Goal: Task Accomplishment & Management: Manage account settings

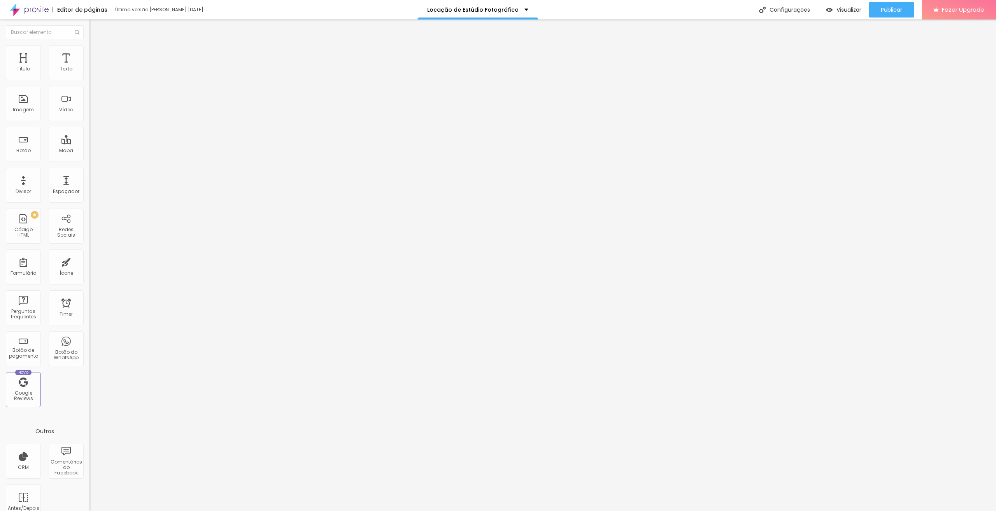
click at [773, 9] on div "Configurações" at bounding box center [784, 9] width 67 height 19
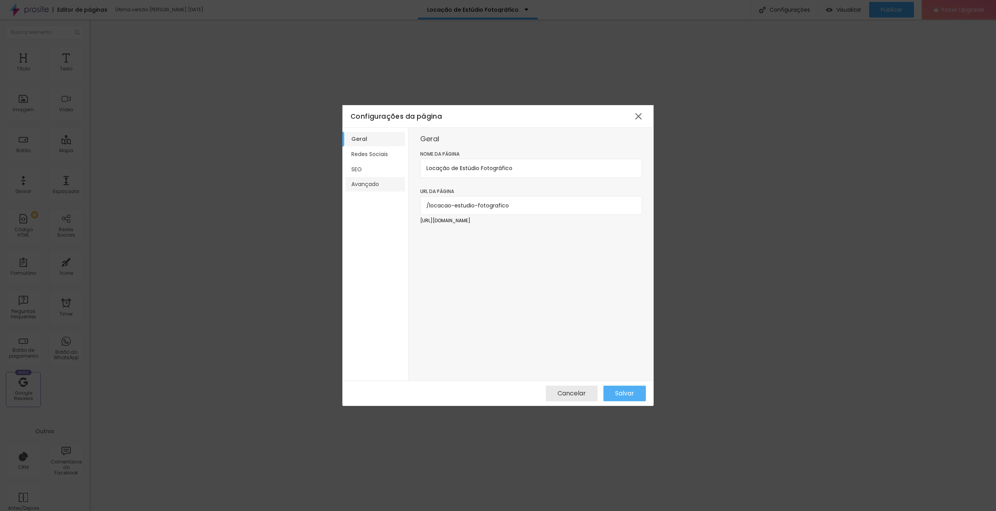
click at [366, 183] on li "Avançado" at bounding box center [375, 184] width 60 height 14
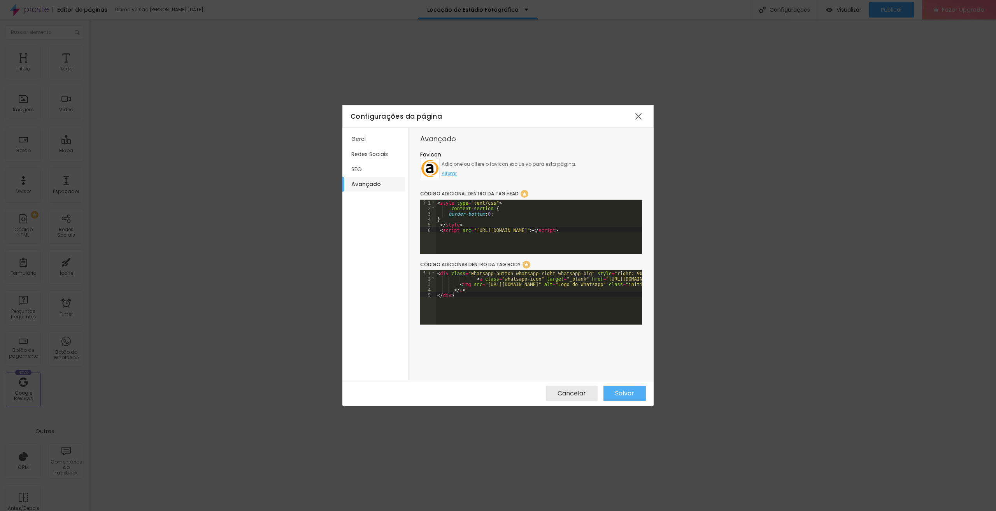
click at [481, 244] on div "< style type = "text/css" > .content-section { border-bottom : 0 ; } </ style >…" at bounding box center [543, 230] width 214 height 60
click at [473, 239] on div "< style type = "text/css" > .content-section { border-bottom : 0 ; } </ style >…" at bounding box center [535, 230] width 214 height 60
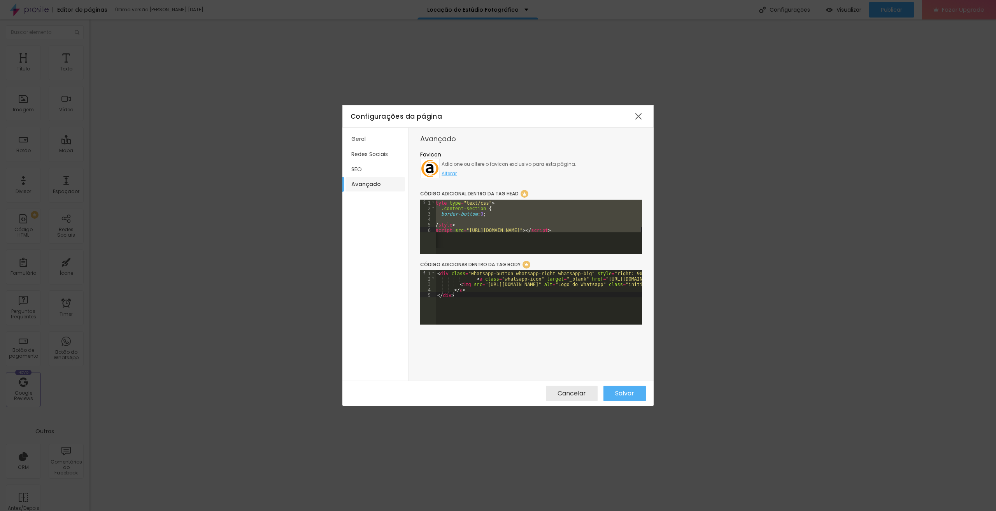
click at [455, 293] on div "< div class = "whatsapp-button whatsapp-right whatsapp-big" style = "right: 90p…" at bounding box center [637, 300] width 403 height 60
click at [480, 239] on div "< style type = "text/css" > .content-section { border-bottom : 0 ; } </ style >…" at bounding box center [539, 224] width 206 height 49
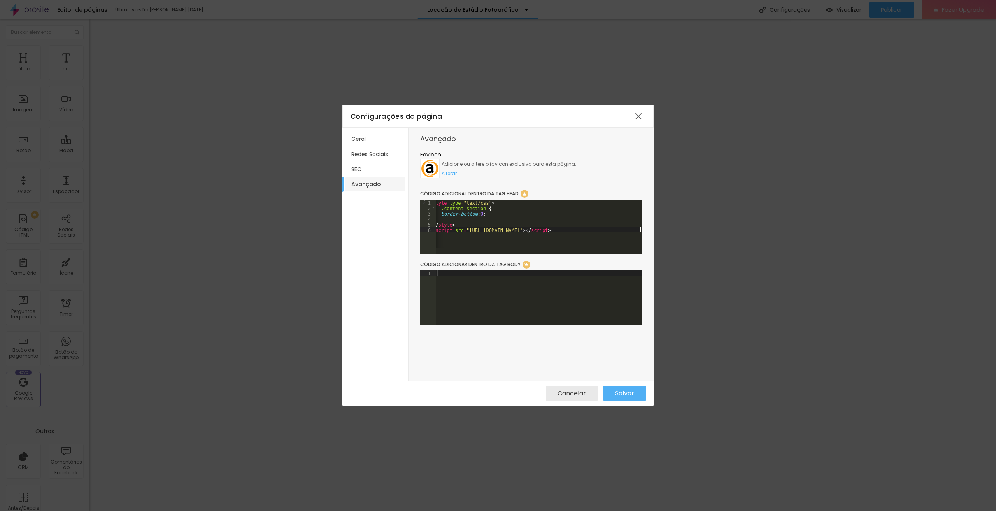
click at [480, 239] on div "< style type = "text/css" > .content-section { border-bottom : 0 ; } </ style >…" at bounding box center [535, 230] width 214 height 60
click at [631, 391] on span "Salvar" at bounding box center [624, 393] width 19 height 7
click at [637, 113] on div at bounding box center [638, 116] width 14 height 14
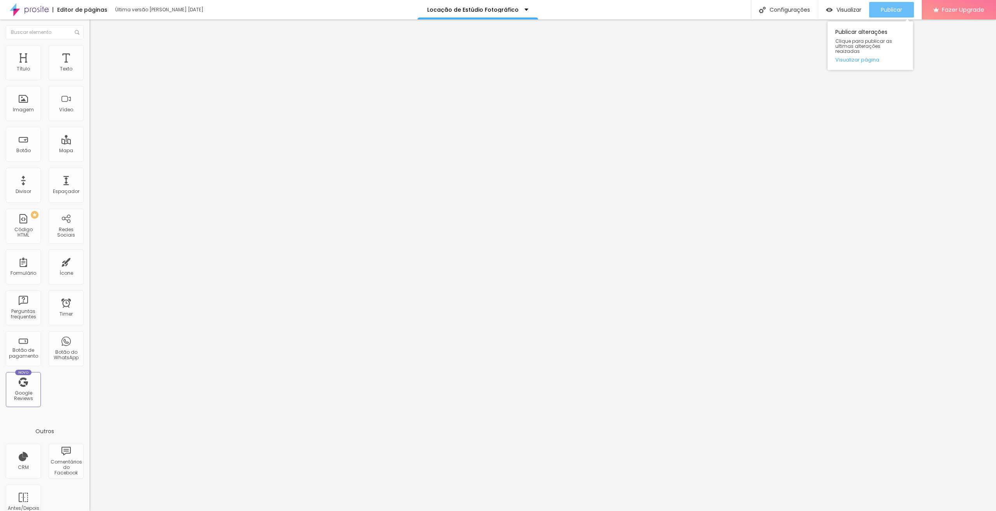
click at [889, 7] on span "Publicar" at bounding box center [891, 10] width 21 height 6
click at [852, 10] on span "Visualizar" at bounding box center [848, 10] width 25 height 6
click at [775, 12] on div "Configurações" at bounding box center [784, 9] width 67 height 19
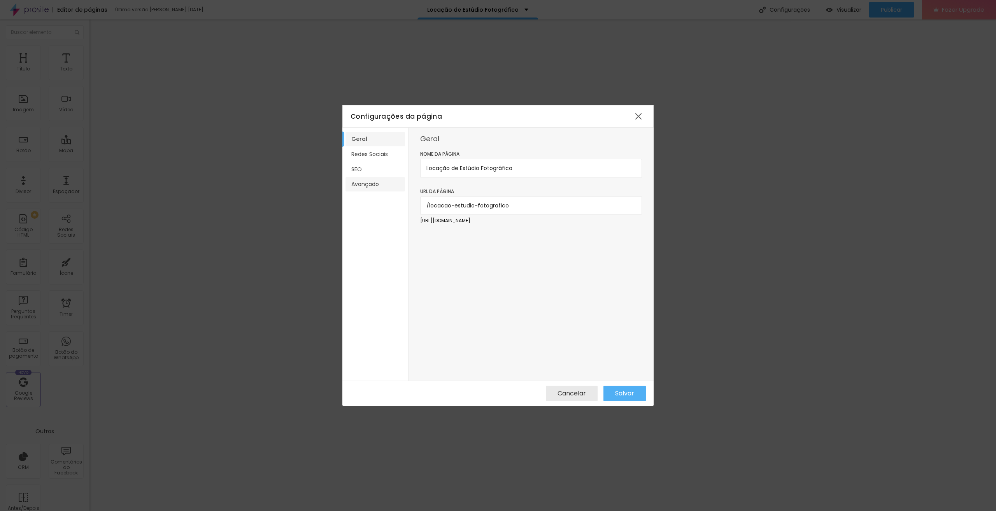
click at [357, 180] on li "Avançado" at bounding box center [375, 184] width 60 height 14
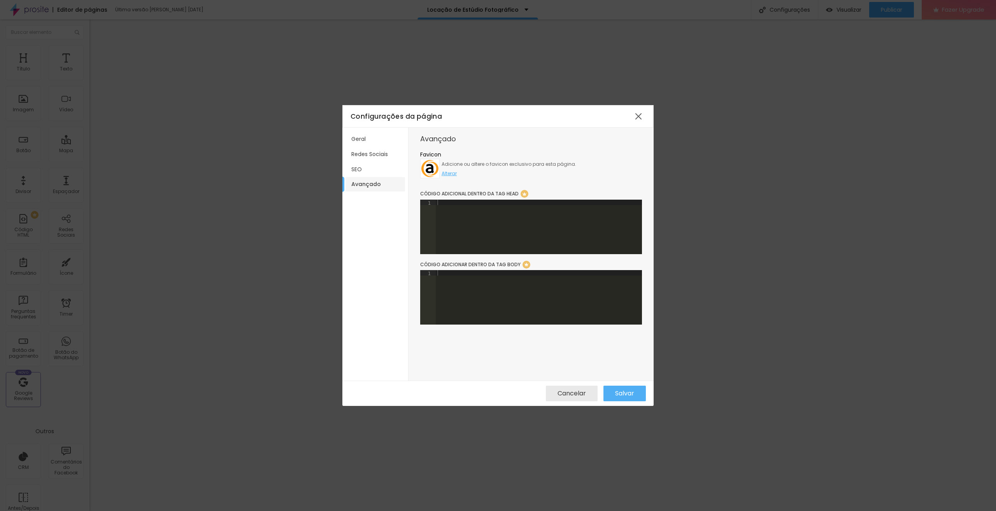
click at [486, 204] on div at bounding box center [539, 232] width 206 height 65
click at [481, 217] on div at bounding box center [539, 232] width 206 height 65
click at [630, 404] on div "Cancelar Salvar" at bounding box center [497, 392] width 311 height 25
click at [629, 399] on div "Salvar" at bounding box center [624, 393] width 19 height 16
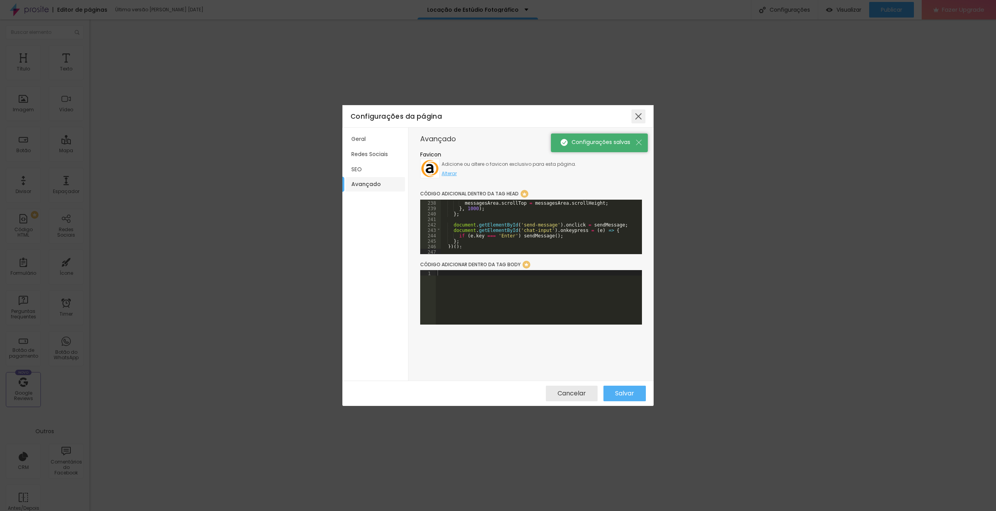
click at [639, 117] on div at bounding box center [638, 116] width 14 height 14
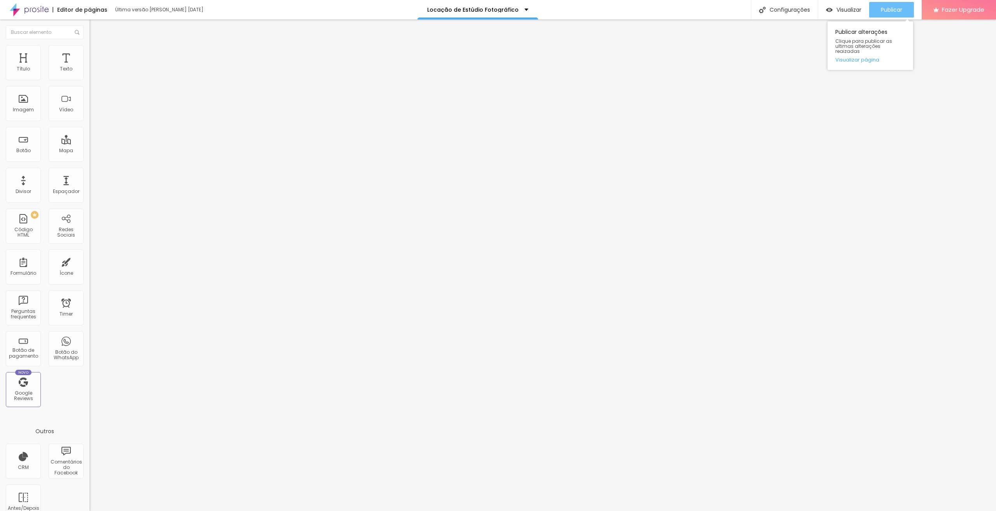
click at [883, 7] on span "Publicar" at bounding box center [891, 10] width 21 height 6
